Goal: Task Accomplishment & Management: Use online tool/utility

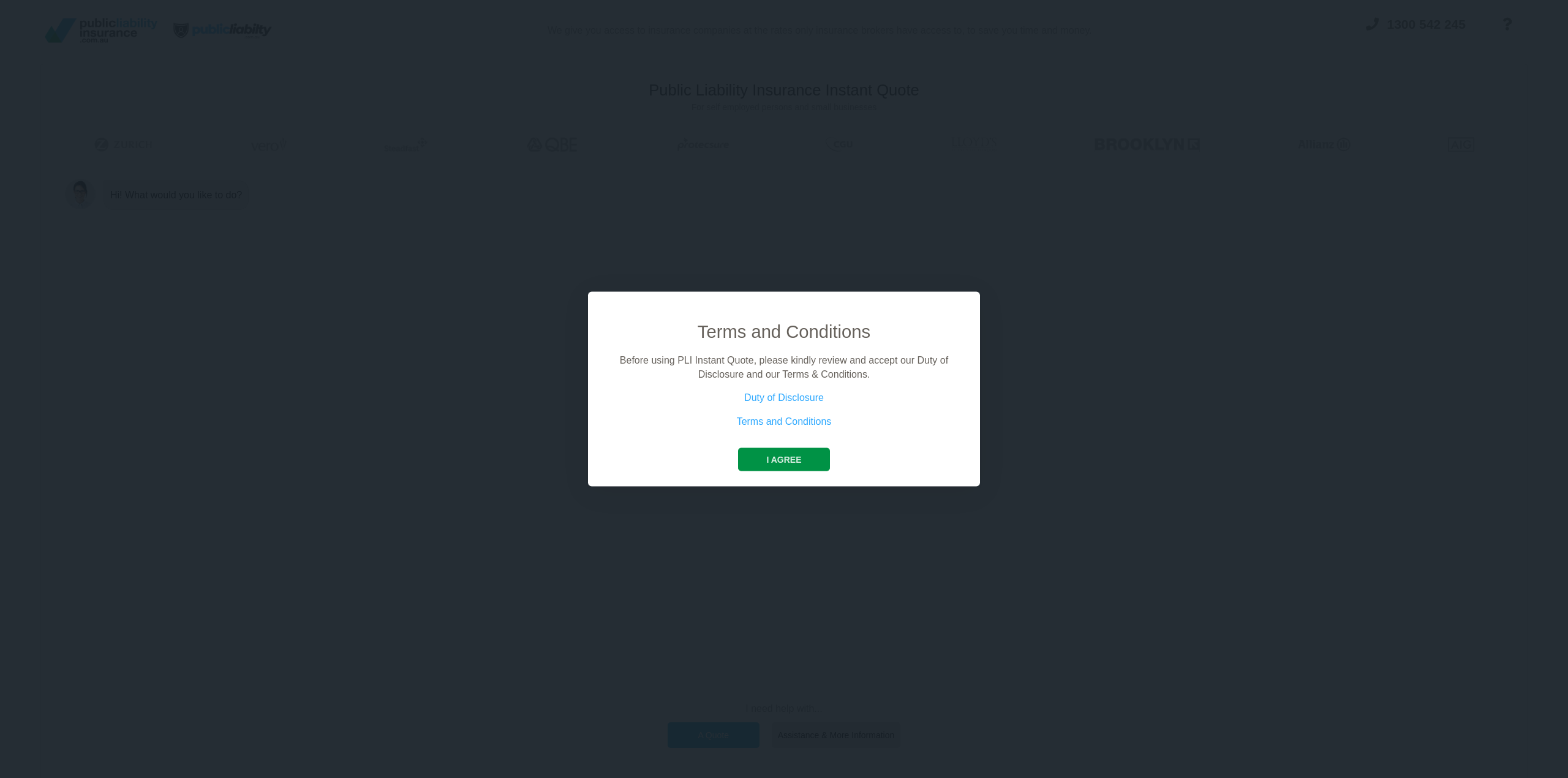
click at [780, 457] on button "I agree" at bounding box center [784, 460] width 91 height 23
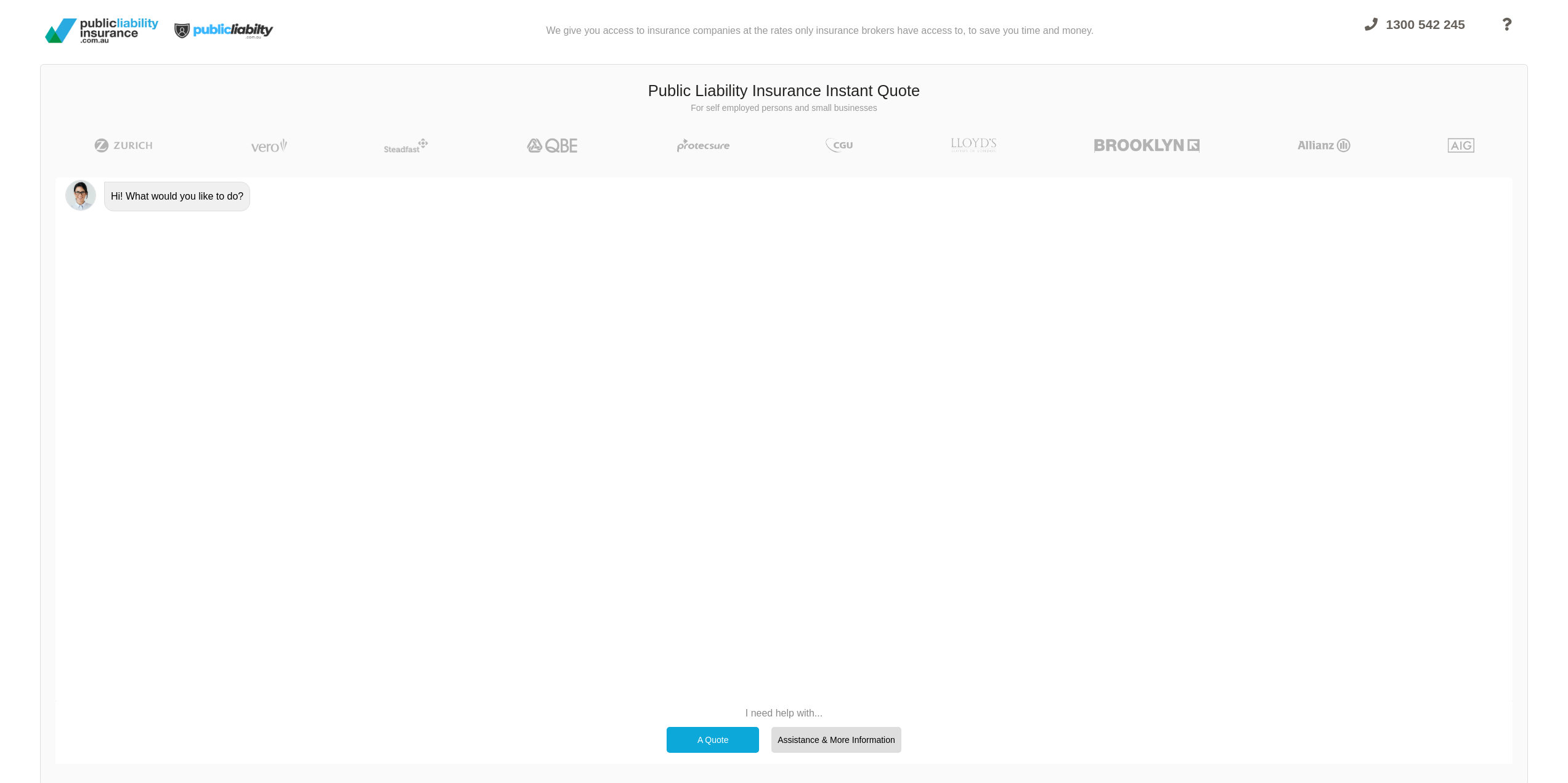
click at [139, 196] on div "Hi! What would you like to do?" at bounding box center [177, 196] width 146 height 30
drag, startPoint x: 109, startPoint y: 194, endPoint x: 314, endPoint y: 213, distance: 205.9
click at [271, 204] on div "Hi! What would you like to do?" at bounding box center [801, 196] width 1404 height 32
click at [327, 221] on div "Hi! What would you like to do?" at bounding box center [784, 440] width 1458 height 524
click at [245, 196] on div "Hi! What would you like to do?" at bounding box center [177, 196] width 146 height 30
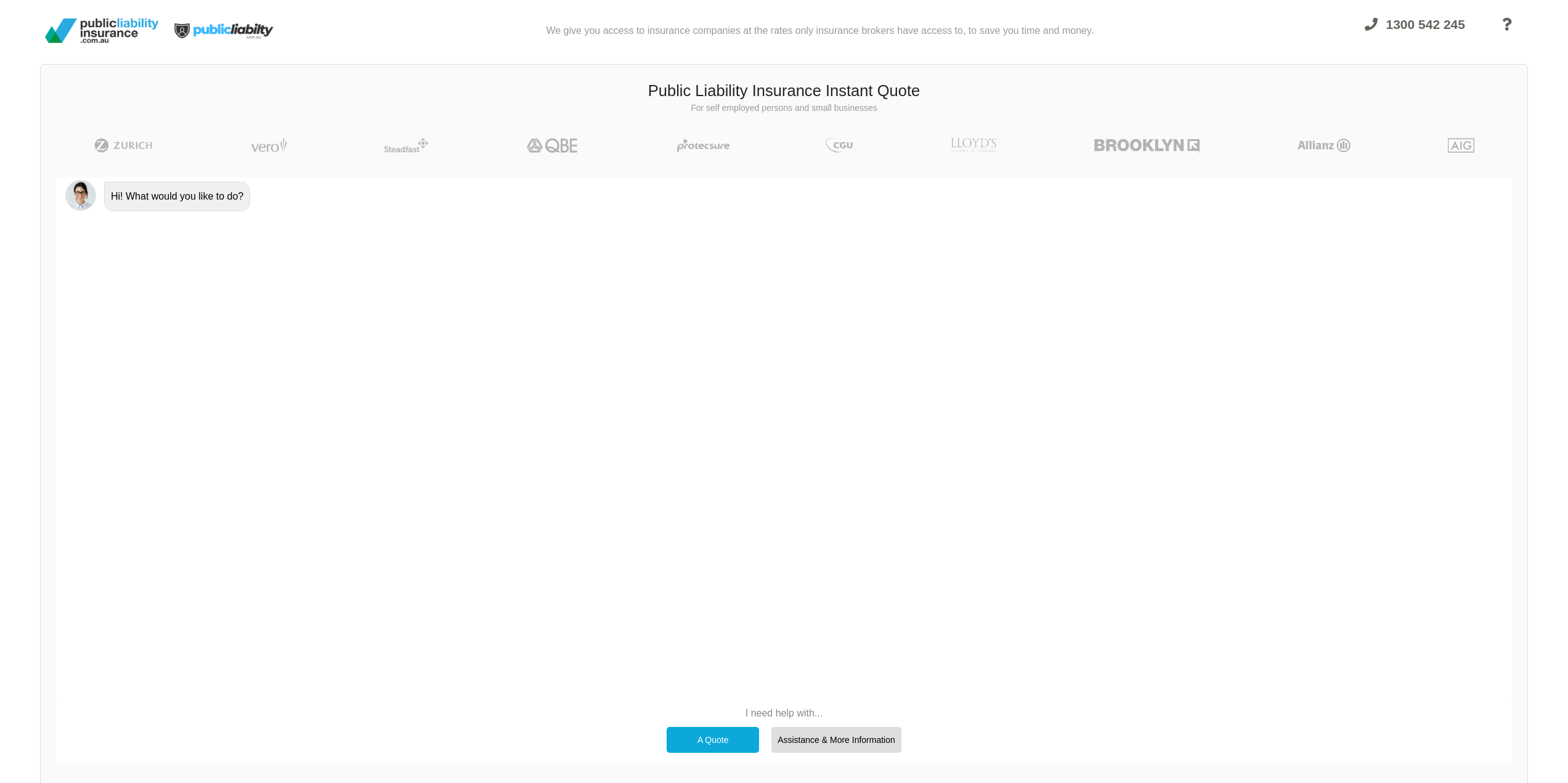
drag, startPoint x: 158, startPoint y: 199, endPoint x: 191, endPoint y: 213, distance: 35.8
click at [157, 199] on div "Hi! What would you like to do?" at bounding box center [177, 196] width 146 height 30
click at [710, 746] on div "A Quote" at bounding box center [713, 740] width 93 height 26
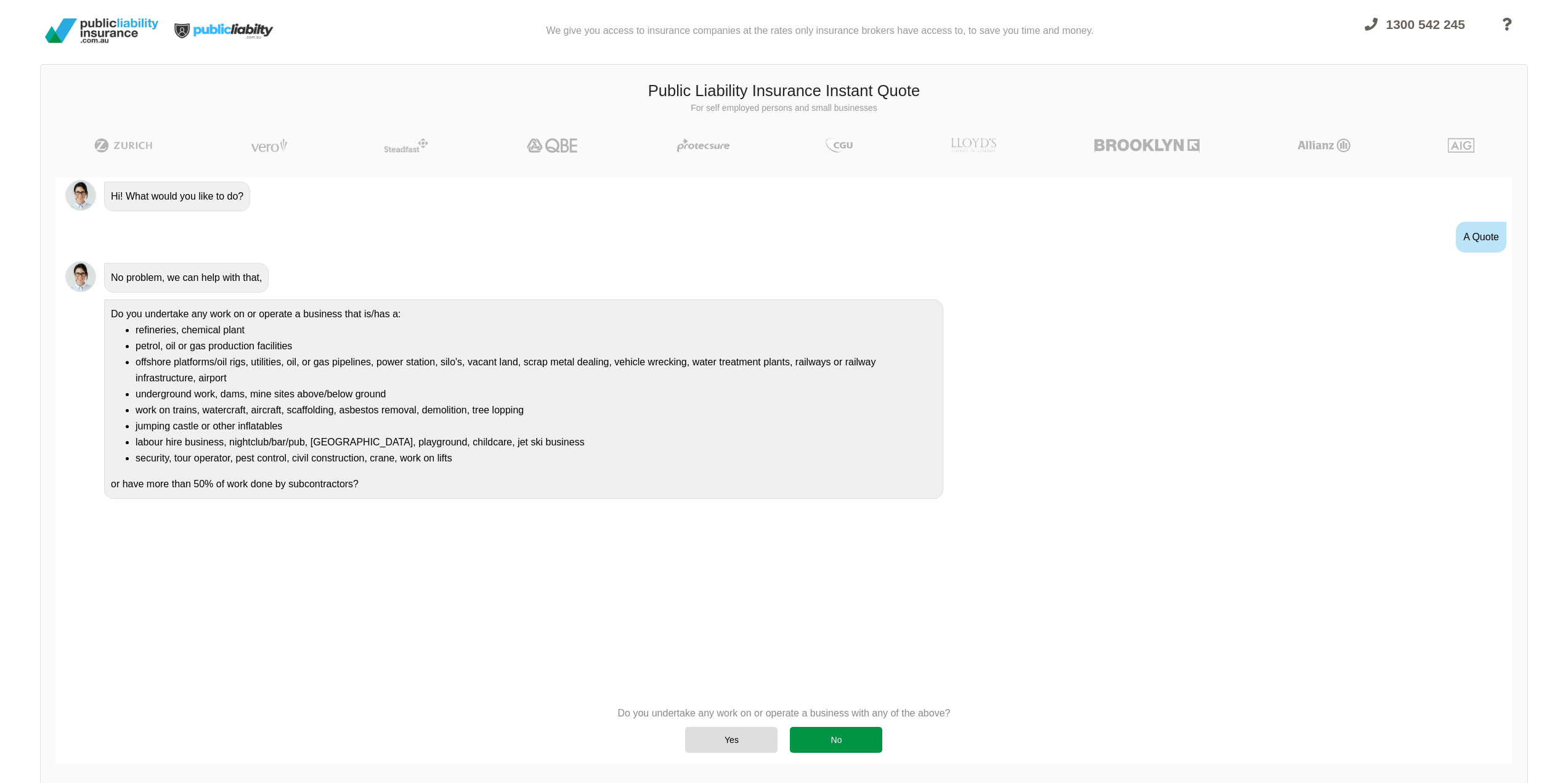
click at [844, 738] on div "No" at bounding box center [836, 740] width 93 height 26
